Goal: Transaction & Acquisition: Purchase product/service

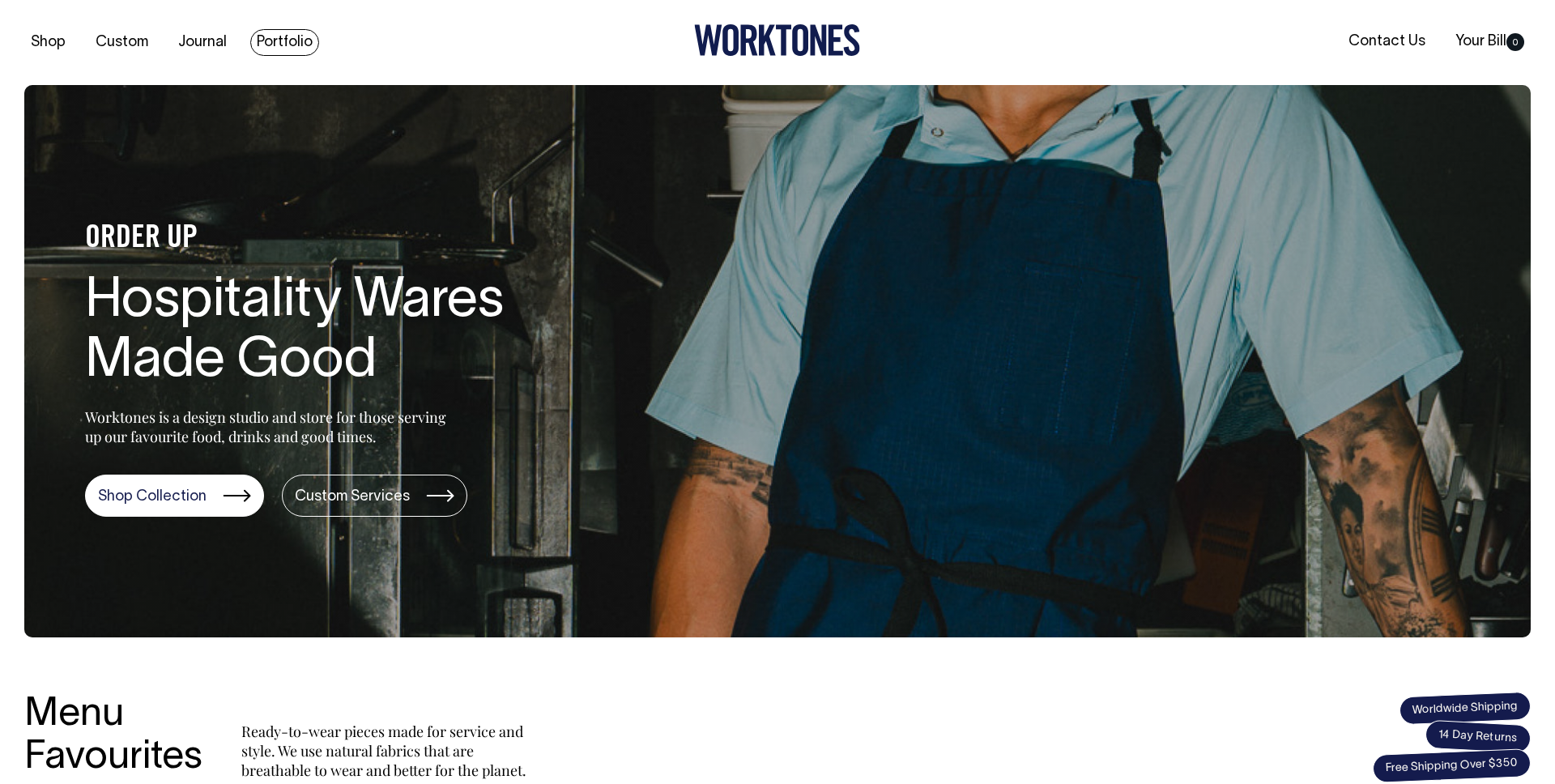
click at [273, 45] on link "Portfolio" at bounding box center [284, 42] width 68 height 27
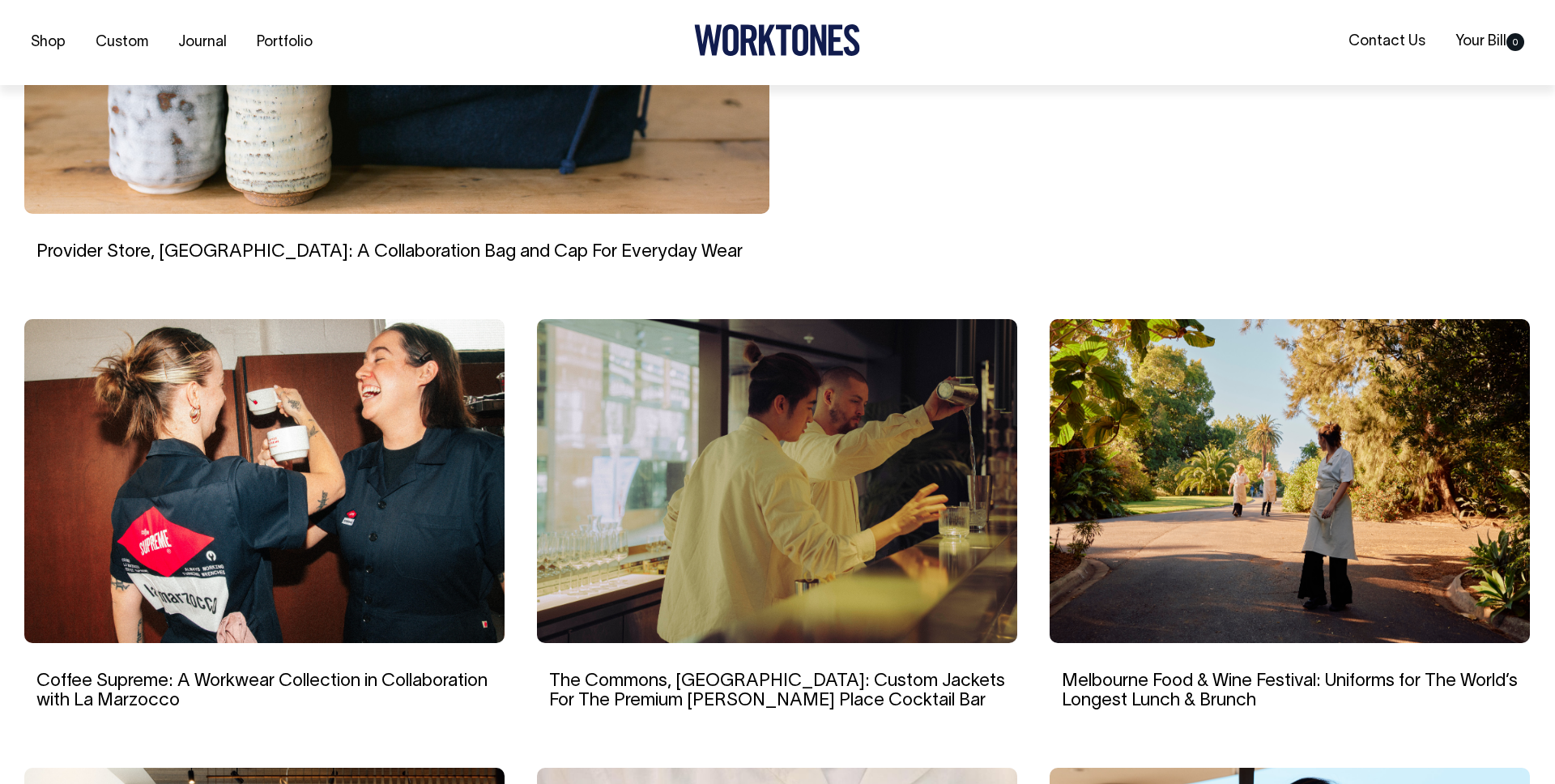
scroll to position [818, 0]
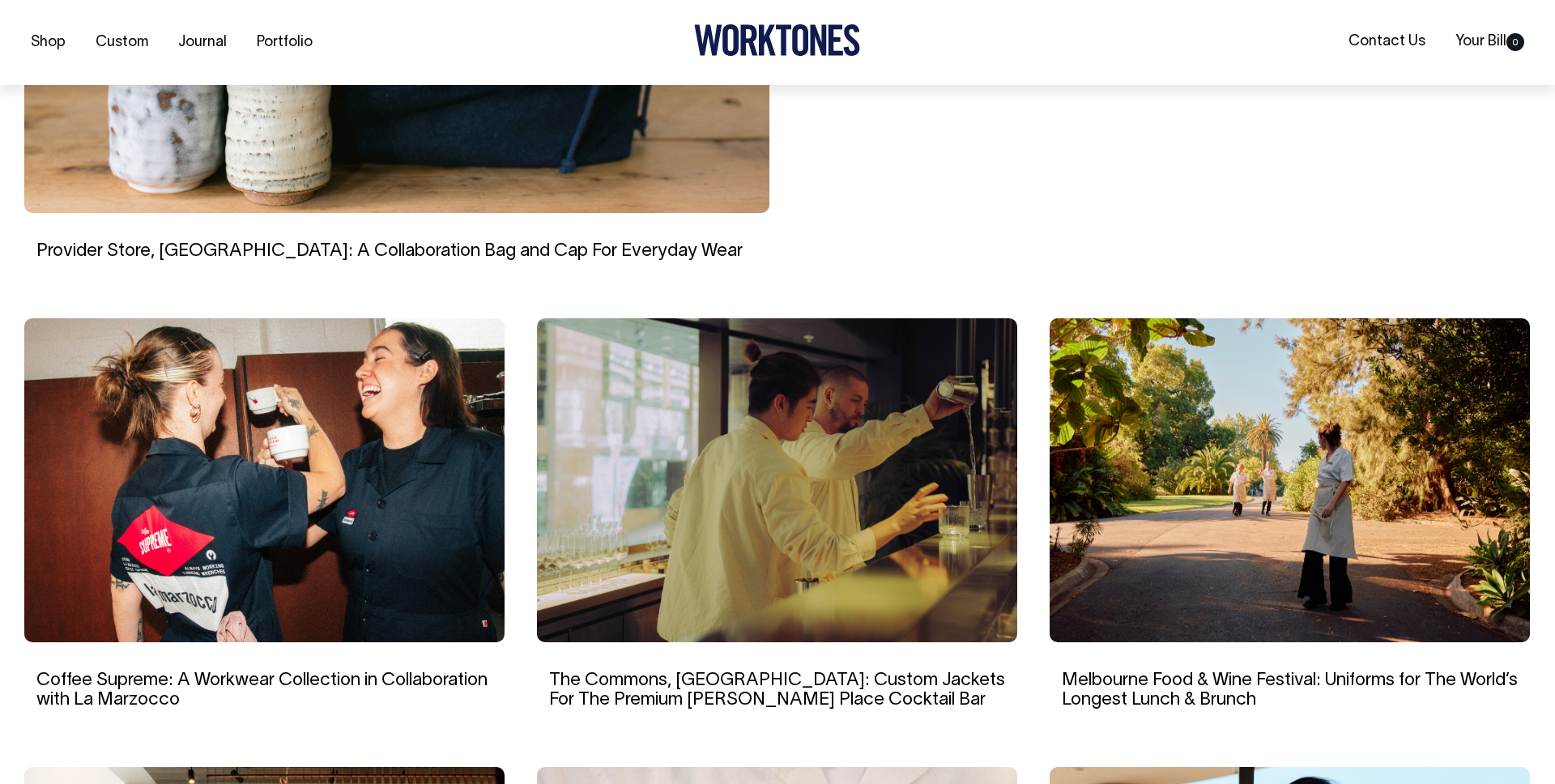
click at [965, 362] on img at bounding box center [777, 480] width 480 height 324
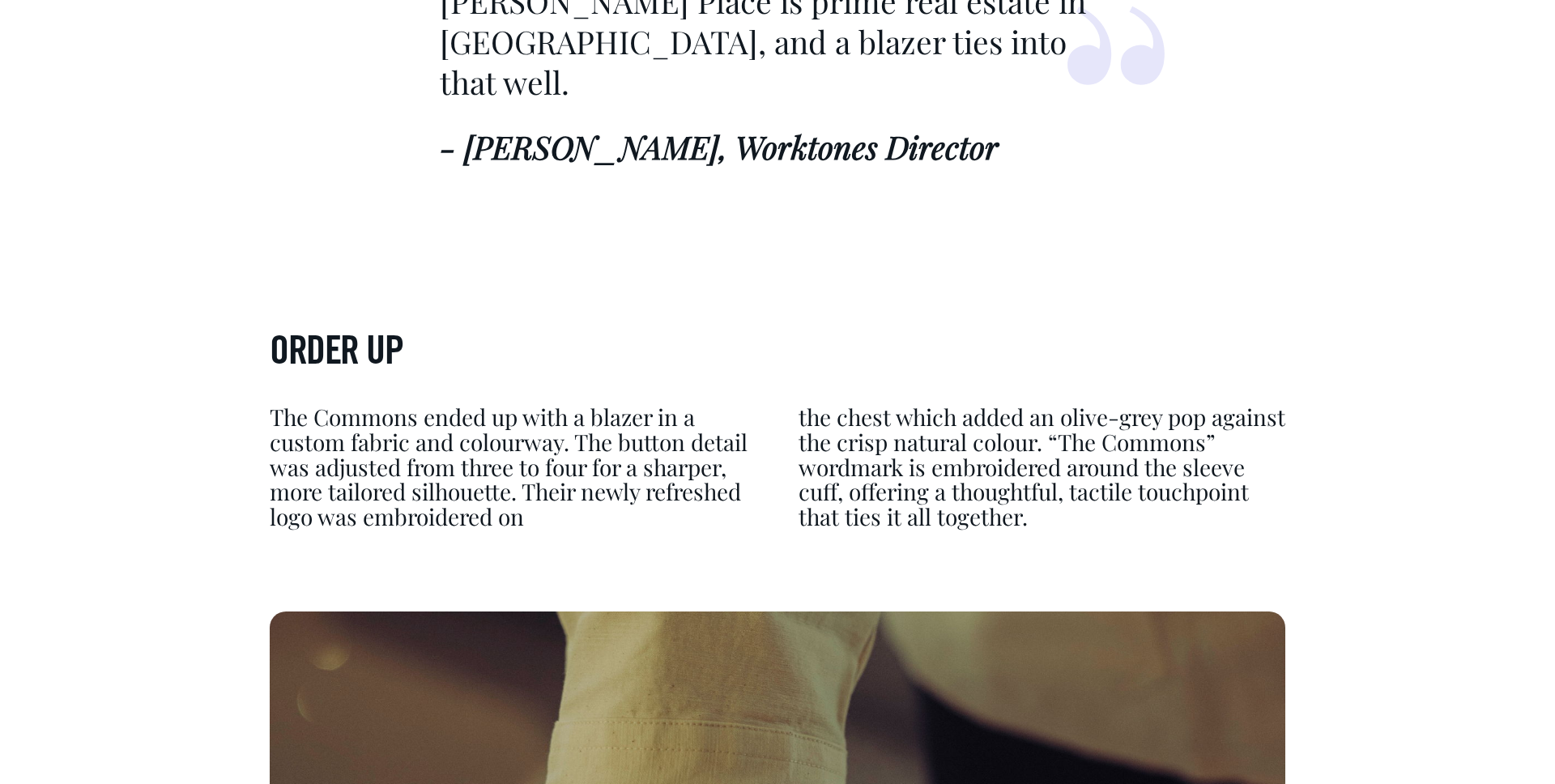
scroll to position [6610, 0]
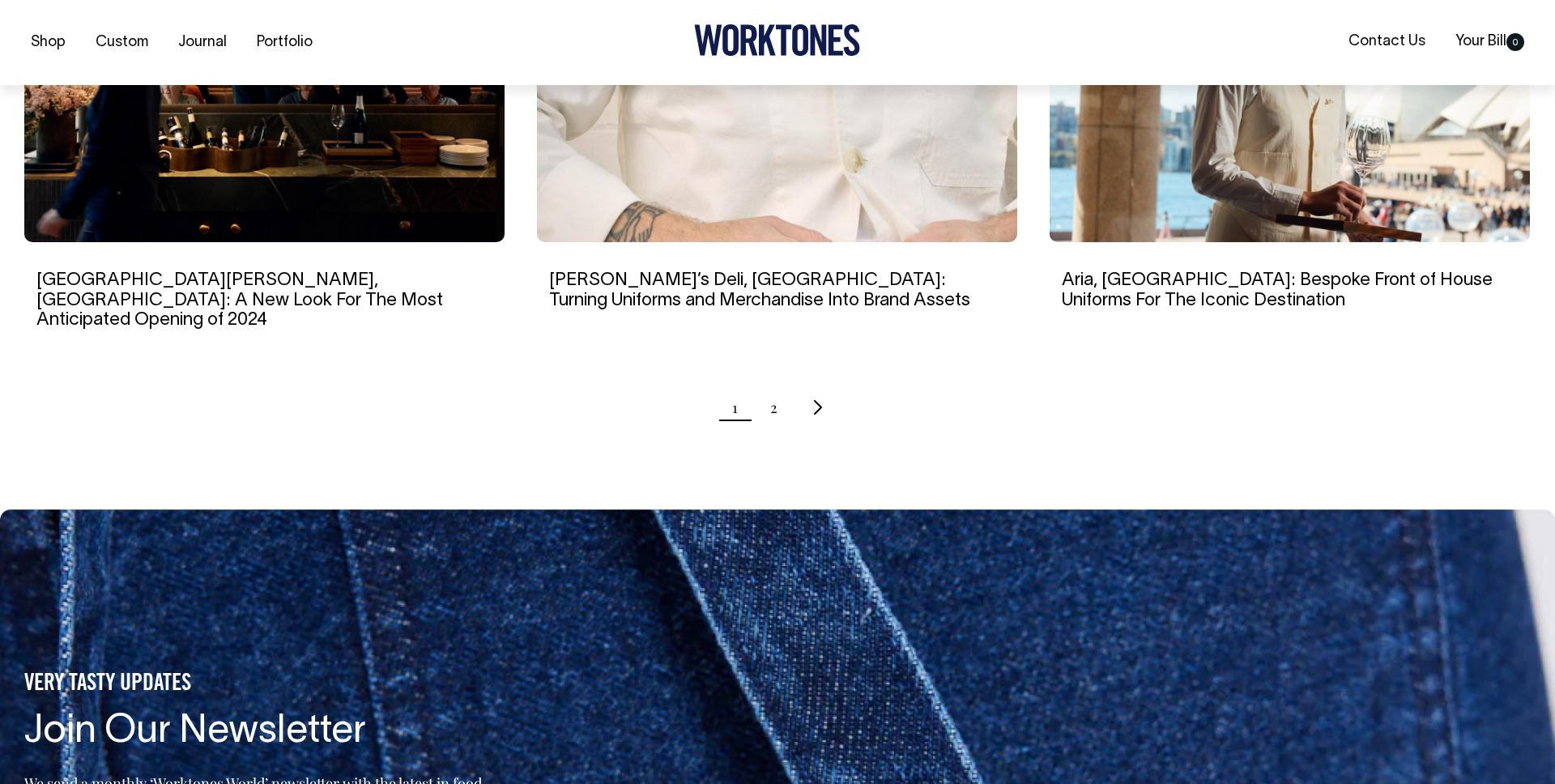
scroll to position [1668, 0]
click at [1213, 188] on img at bounding box center [1290, 80] width 480 height 324
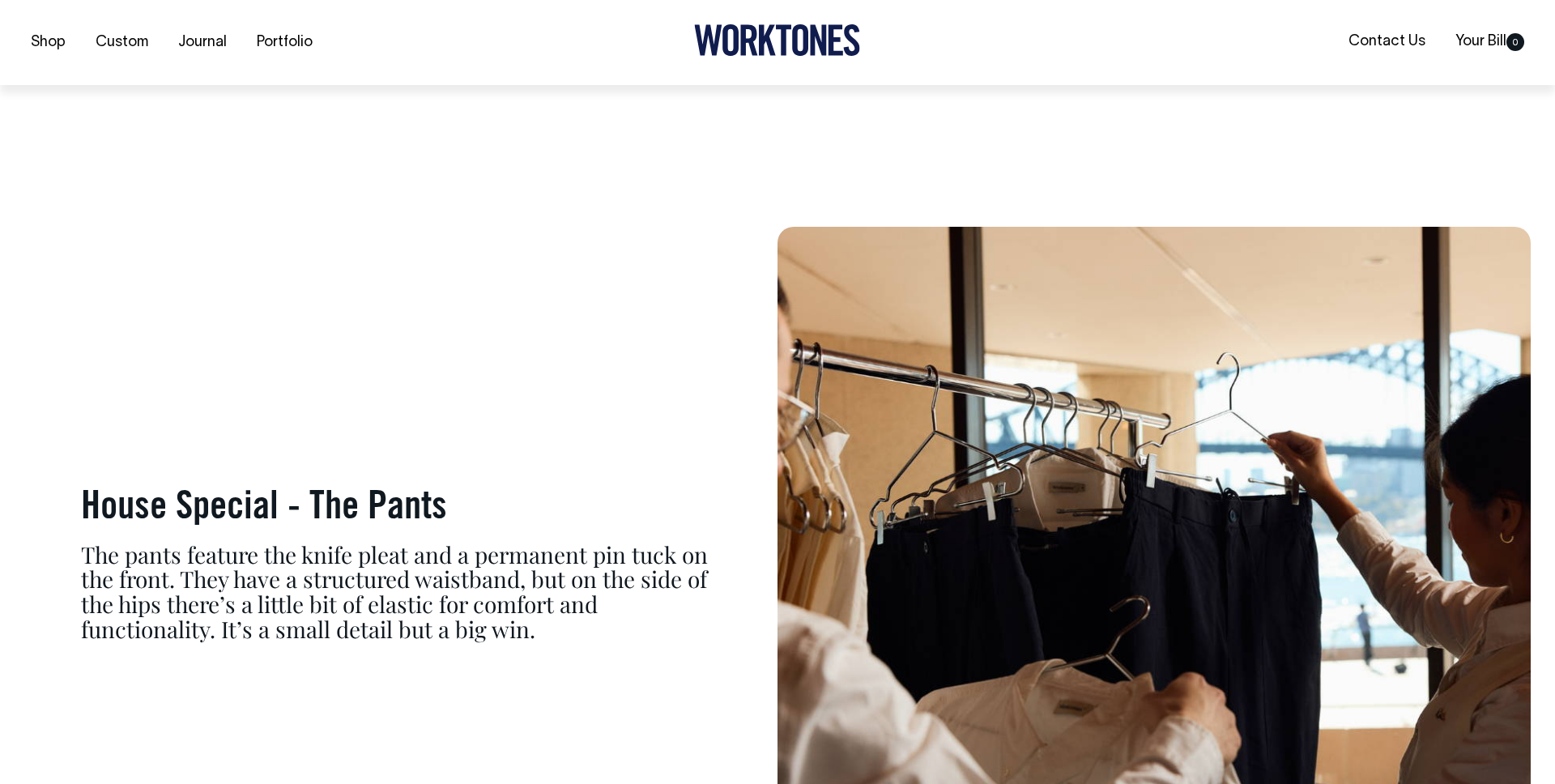
scroll to position [9486, 0]
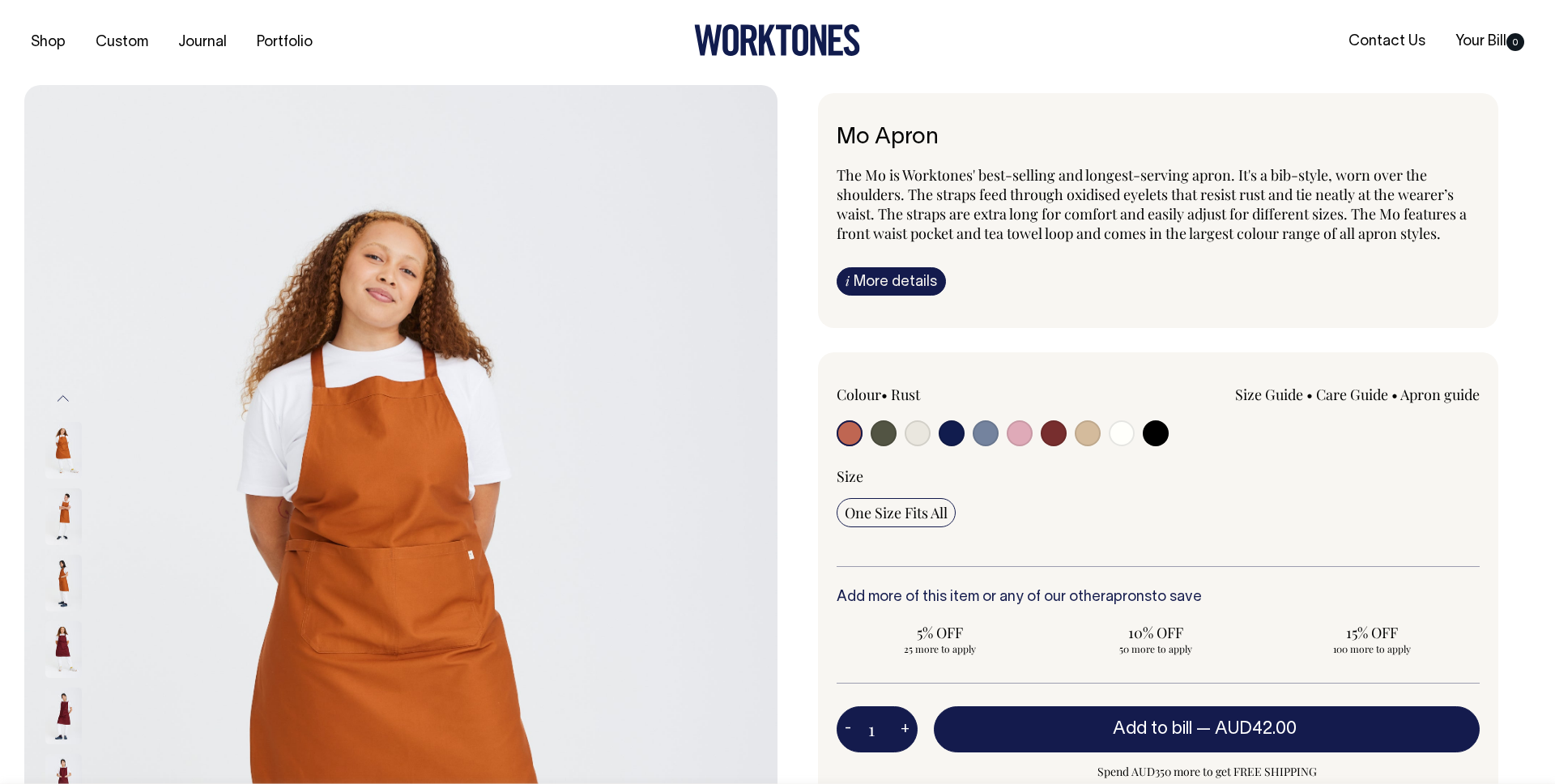
click at [885, 439] on input "radio" at bounding box center [884, 433] width 26 height 26
radio input "true"
select select "Olive"
